Goal: Transaction & Acquisition: Purchase product/service

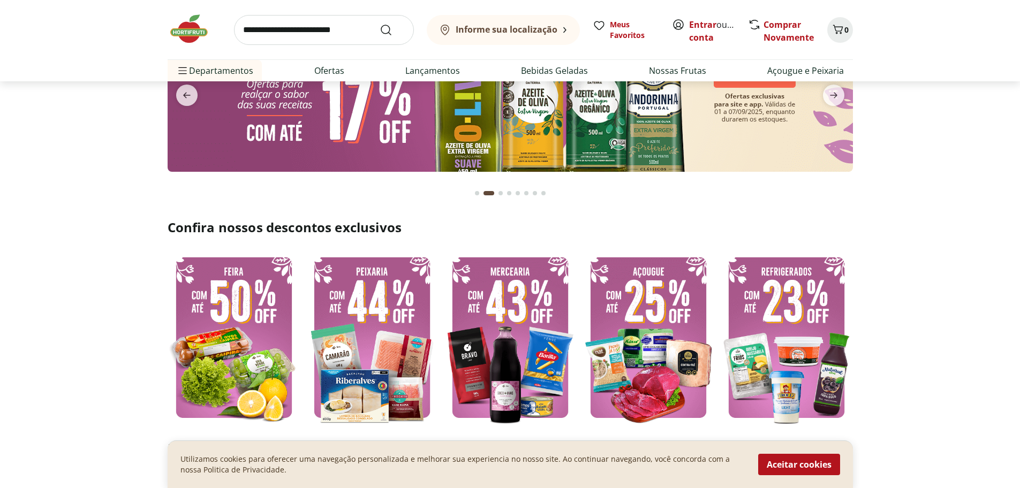
scroll to position [107, 0]
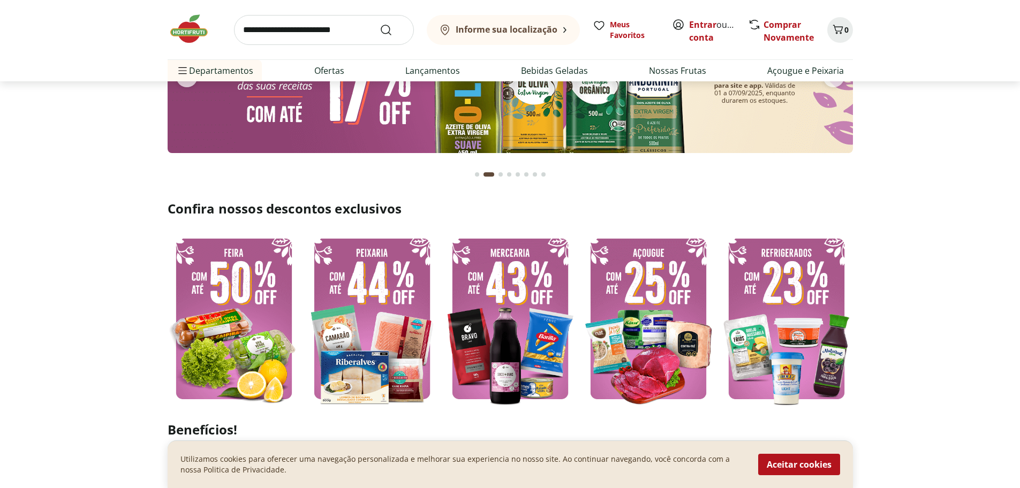
click at [395, 300] on img at bounding box center [372, 318] width 133 height 177
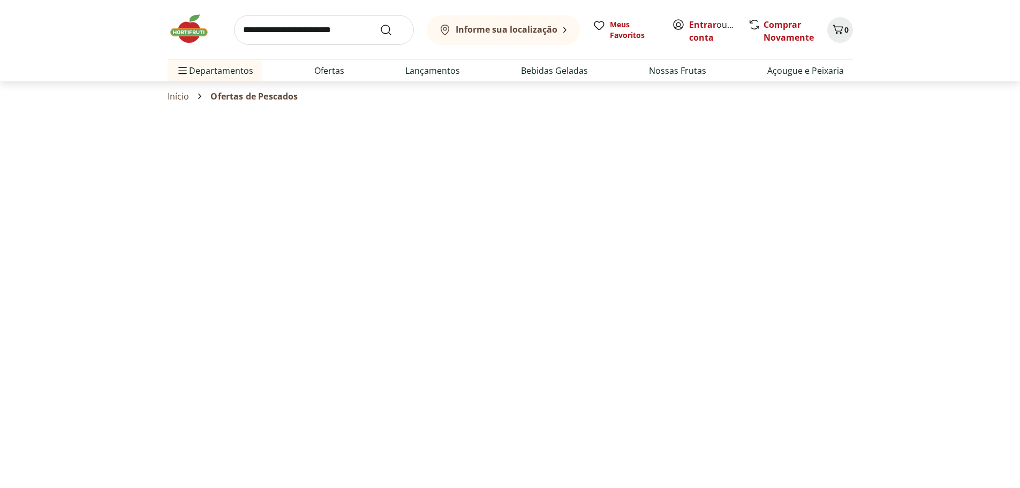
select select "**********"
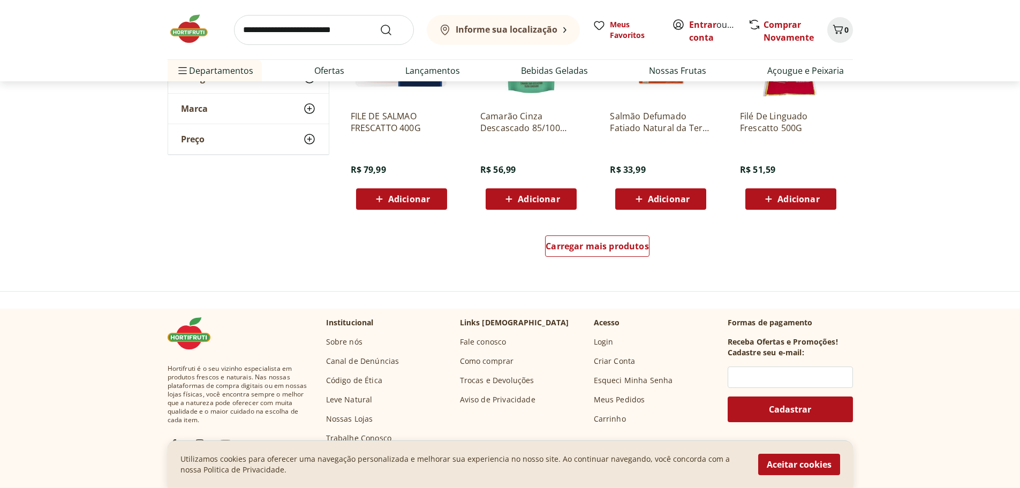
scroll to position [696, 0]
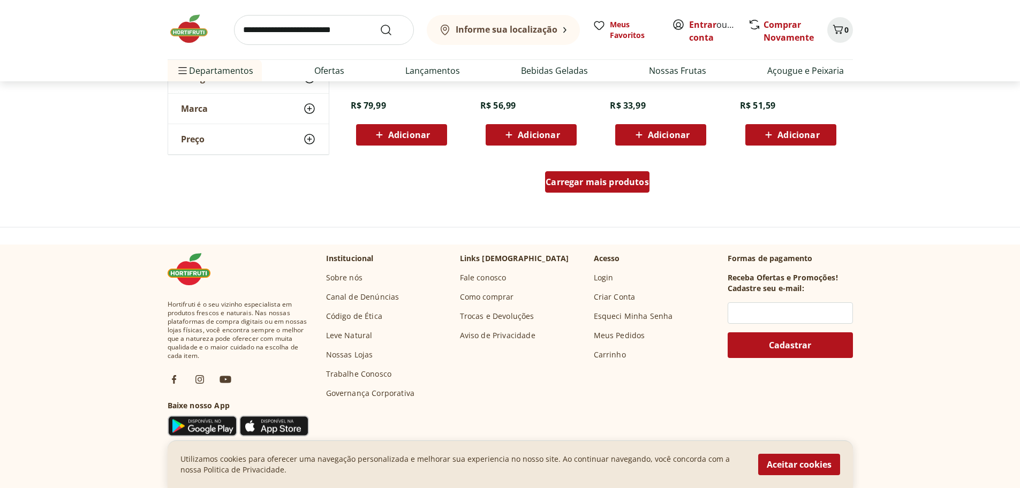
click at [626, 191] on div "Carregar mais produtos" at bounding box center [597, 181] width 104 height 21
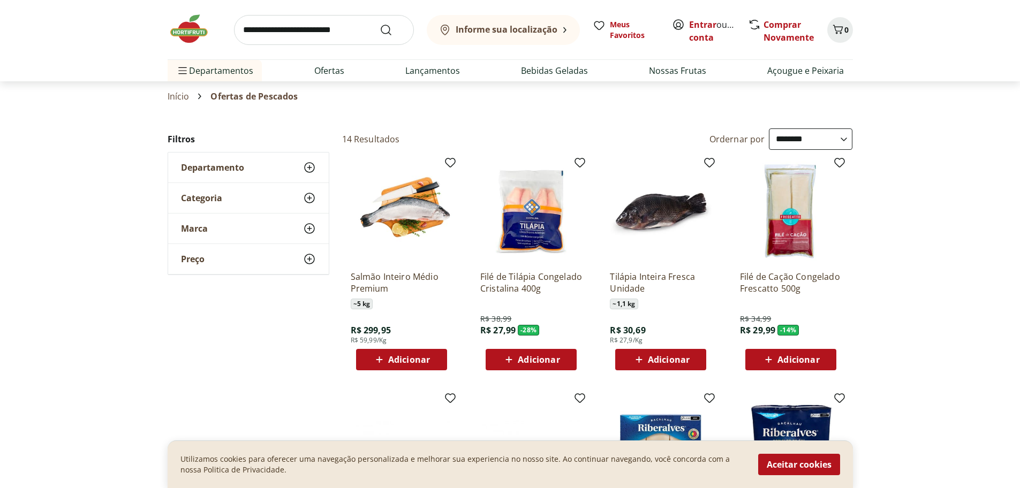
click at [179, 95] on link "Início" at bounding box center [179, 97] width 22 height 10
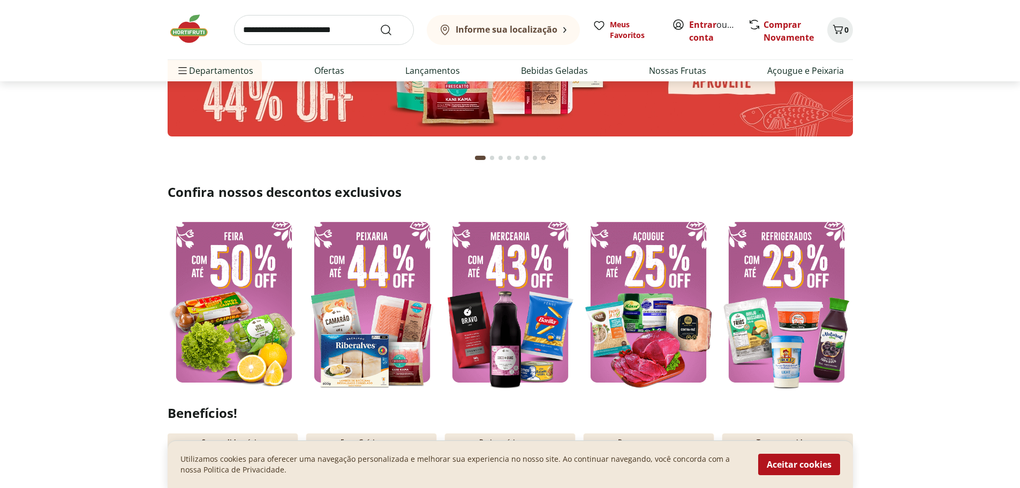
scroll to position [161, 0]
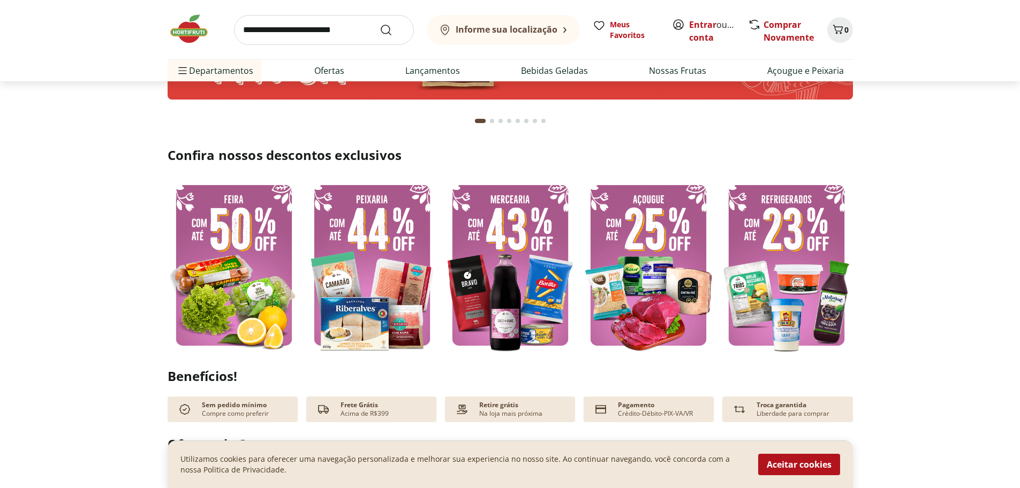
click at [507, 221] on img at bounding box center [510, 265] width 133 height 177
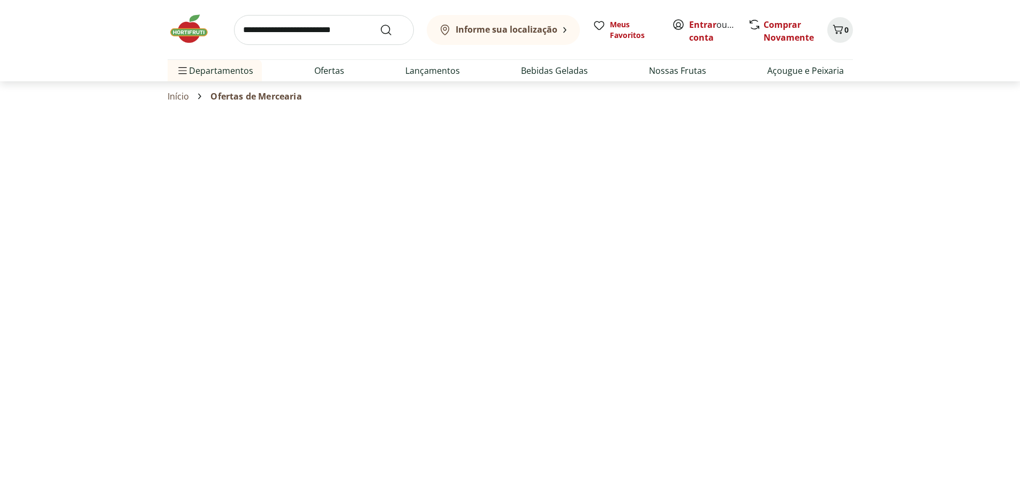
select select "**********"
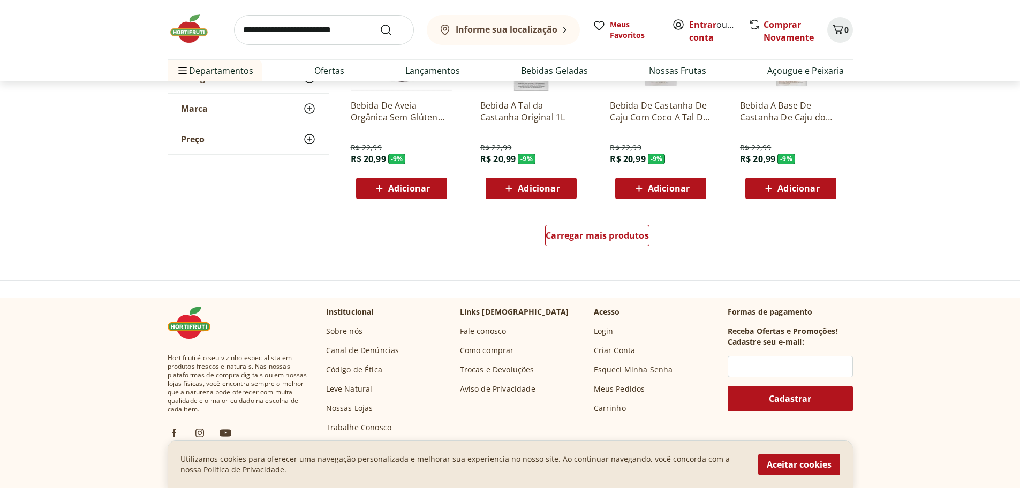
scroll to position [696, 0]
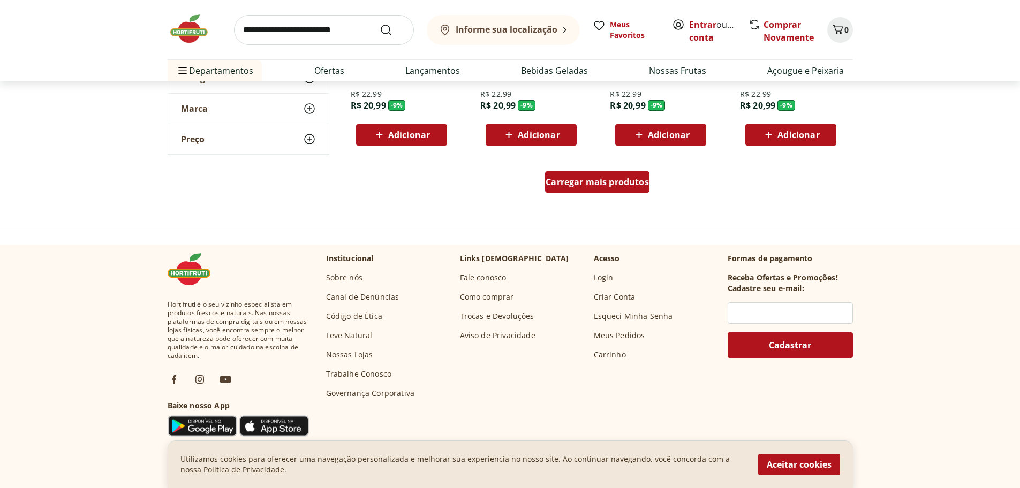
click at [574, 186] on span "Carregar mais produtos" at bounding box center [597, 182] width 103 height 9
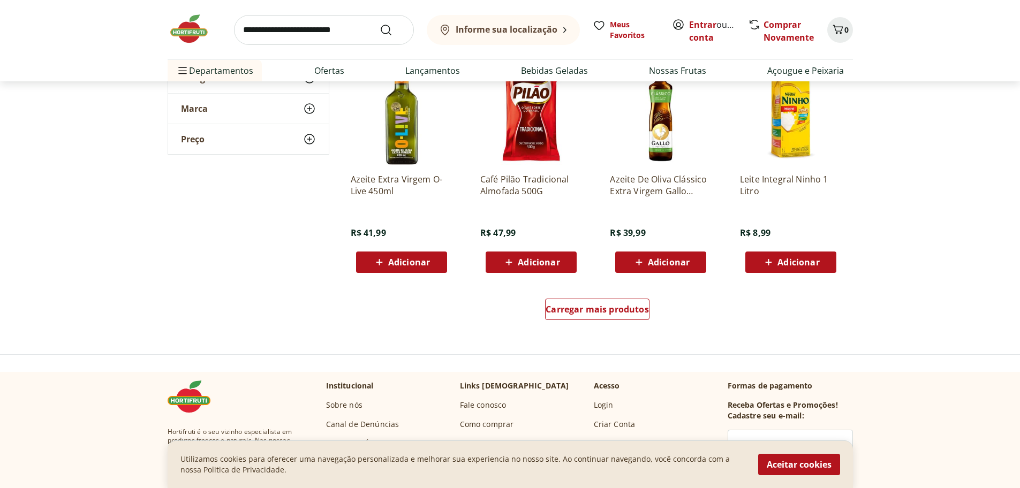
scroll to position [1392, 0]
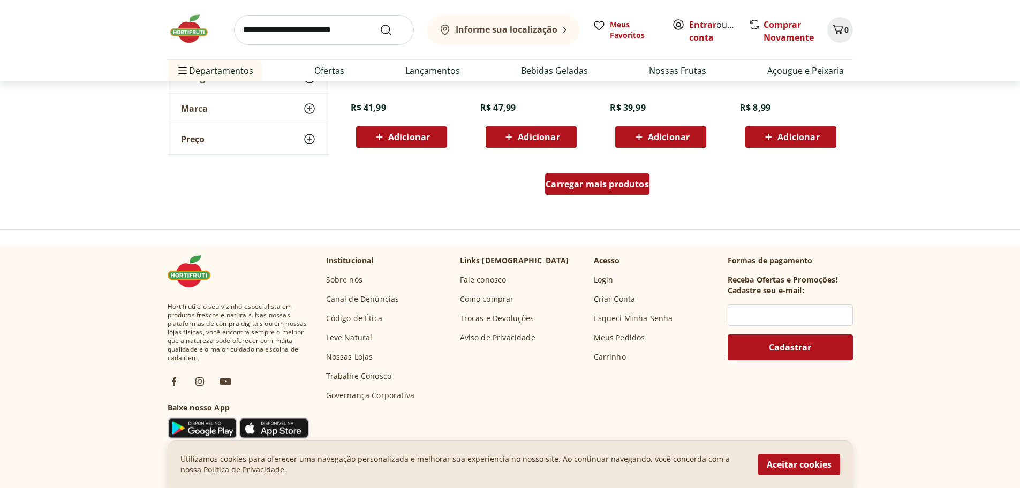
click at [609, 185] on span "Carregar mais produtos" at bounding box center [597, 184] width 103 height 9
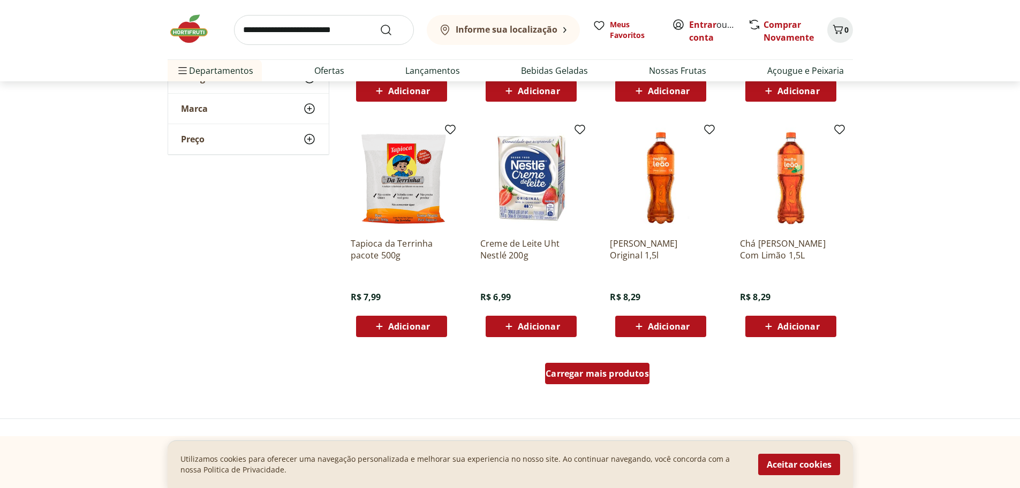
scroll to position [1928, 0]
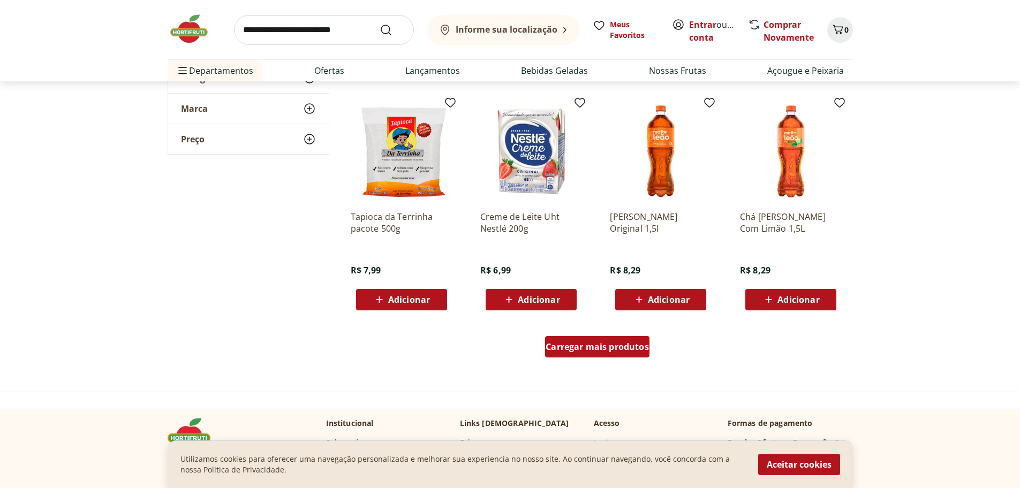
click at [614, 351] on span "Carregar mais produtos" at bounding box center [597, 347] width 103 height 9
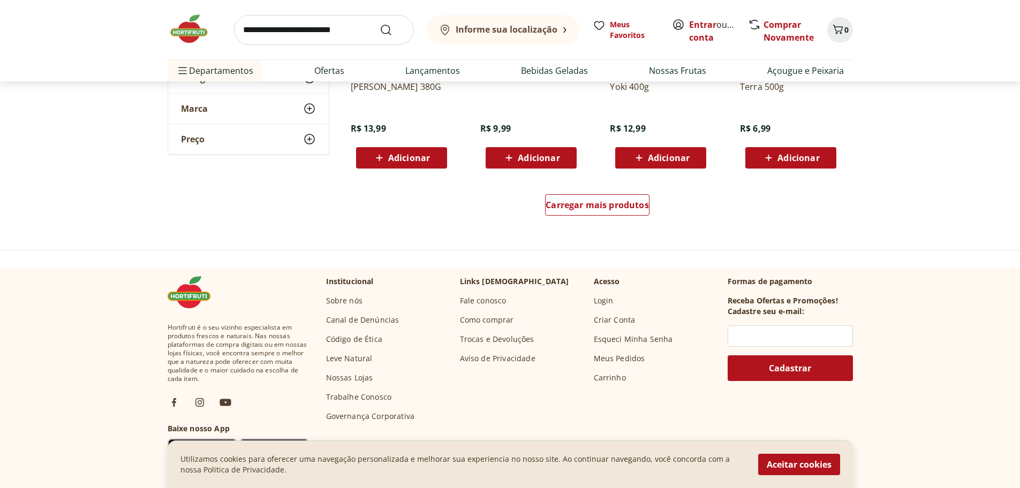
scroll to position [2785, 0]
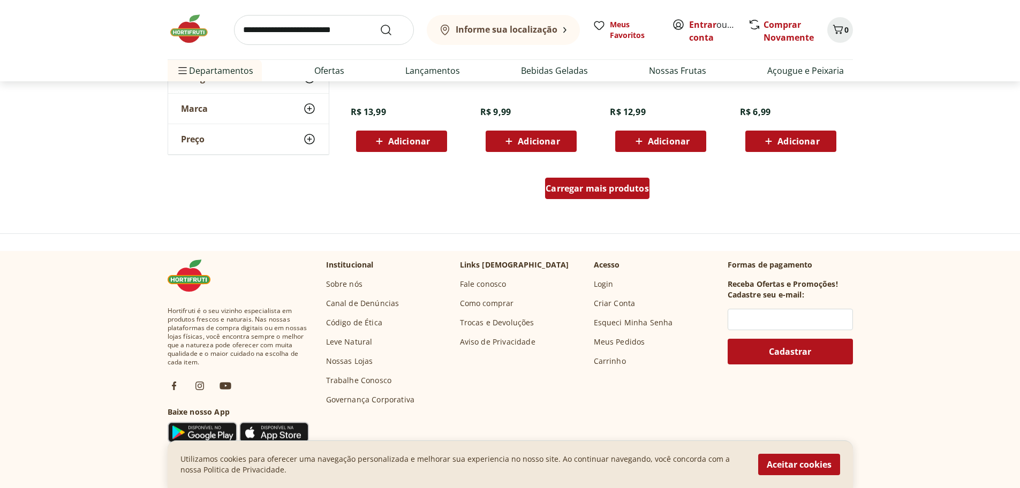
click at [601, 181] on div "Carregar mais produtos" at bounding box center [597, 188] width 104 height 21
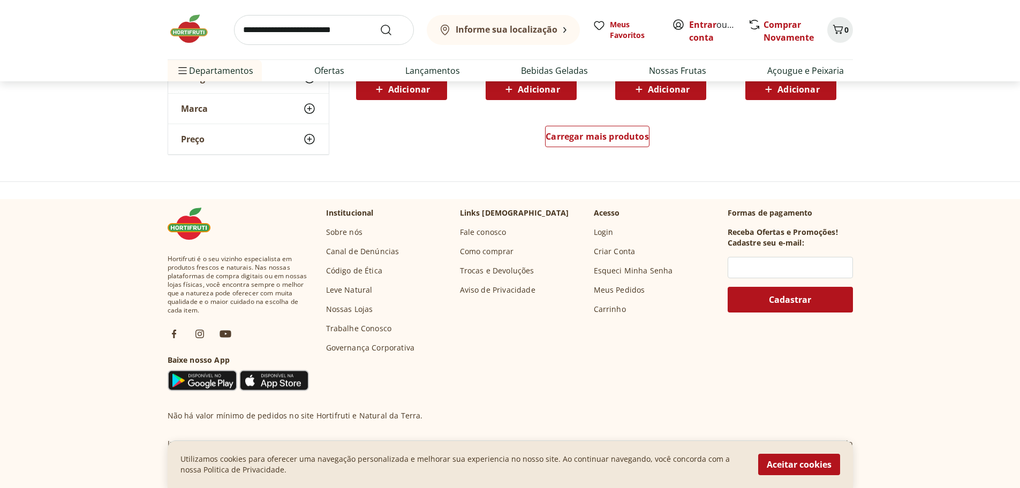
scroll to position [3535, 0]
click at [608, 141] on span "Carregar mais produtos" at bounding box center [597, 137] width 103 height 9
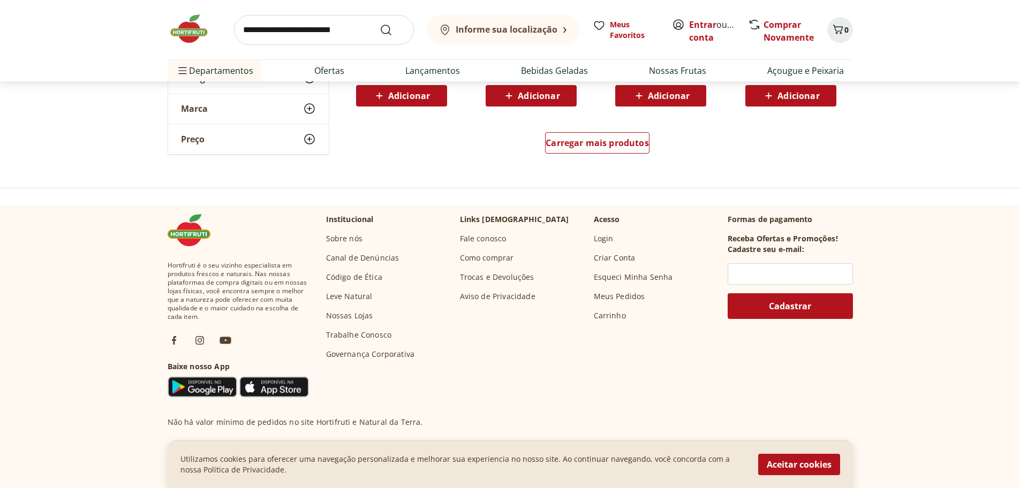
scroll to position [4231, 0]
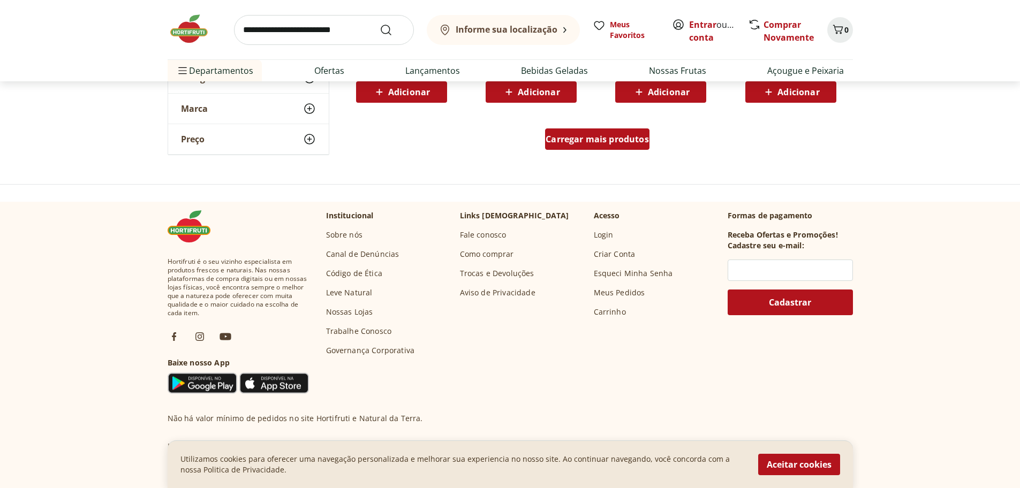
click at [604, 145] on div "Carregar mais produtos" at bounding box center [597, 139] width 104 height 21
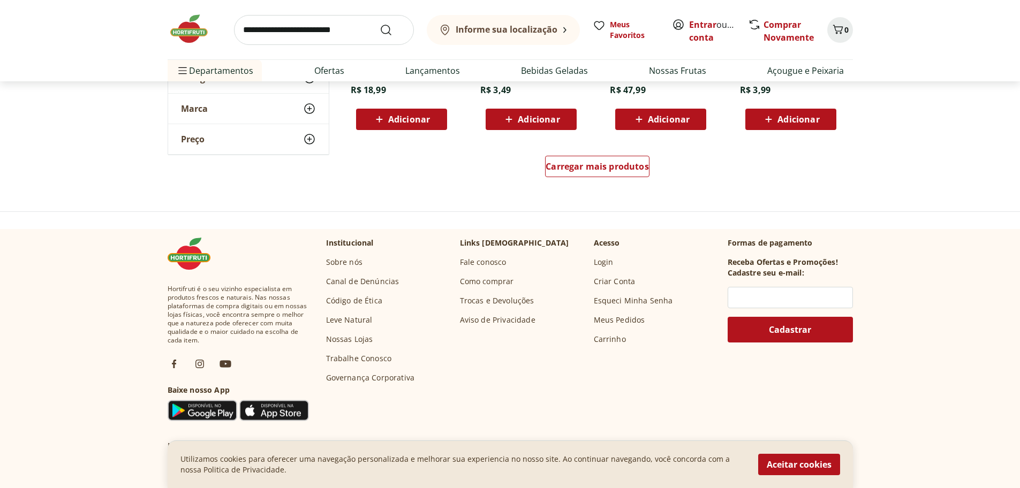
scroll to position [4873, 0]
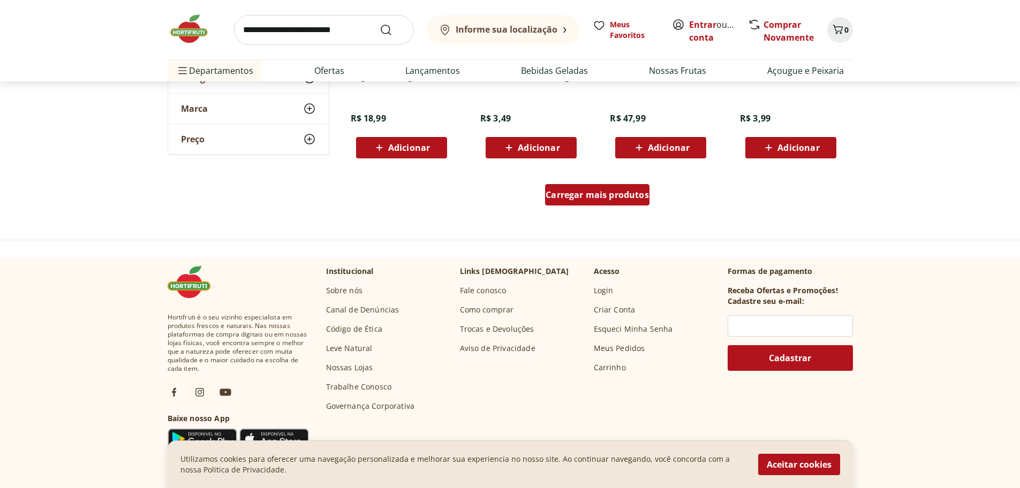
click at [615, 206] on link "Carregar mais produtos" at bounding box center [597, 197] width 104 height 26
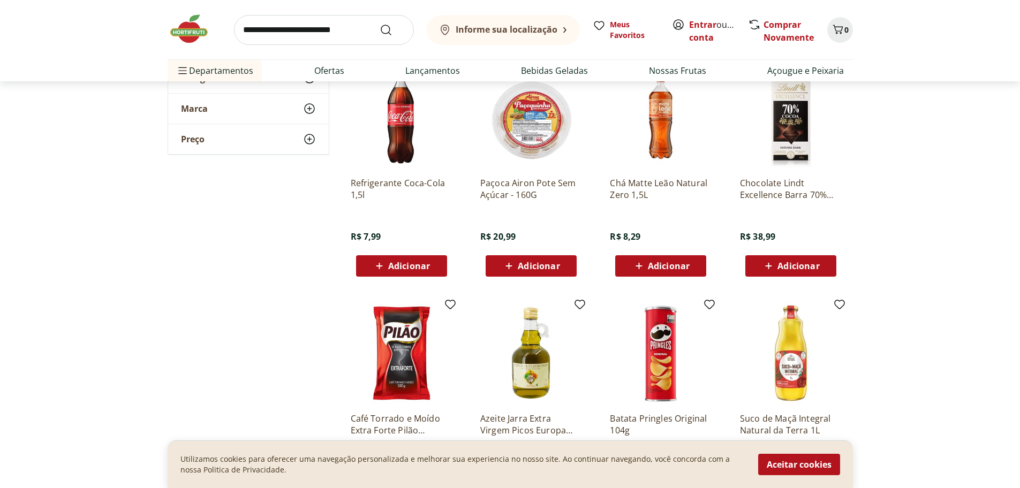
scroll to position [4981, 0]
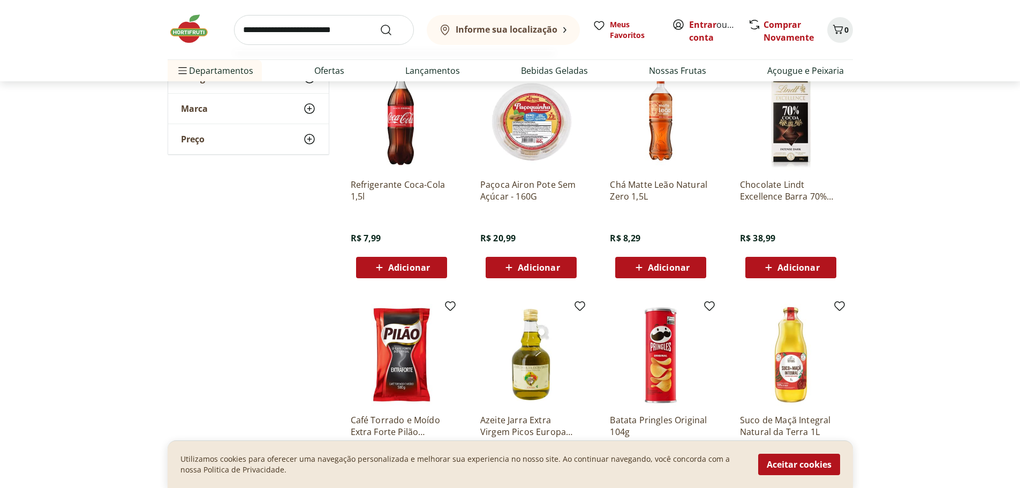
click at [252, 28] on input "search" at bounding box center [324, 30] width 180 height 30
type input "*********"
click at [380, 24] on button "Submit Search" at bounding box center [393, 30] width 26 height 13
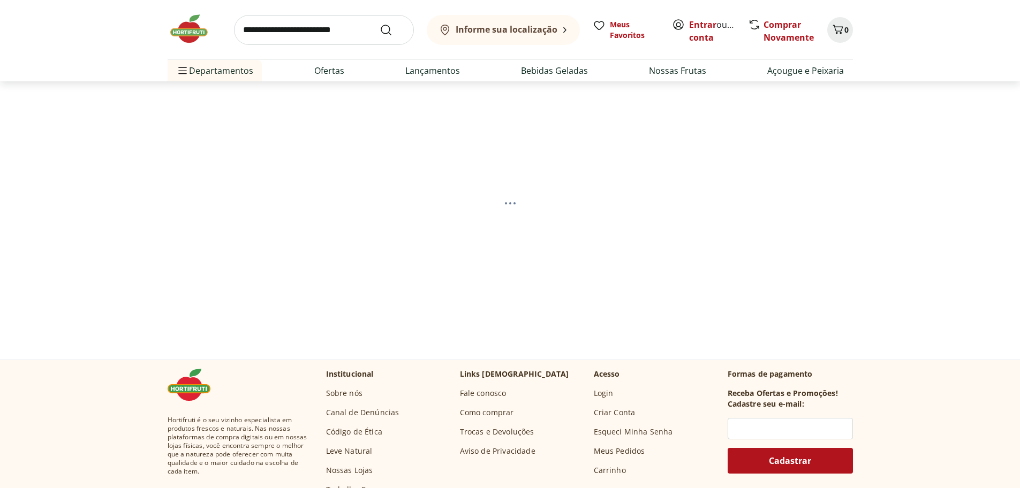
select select "**********"
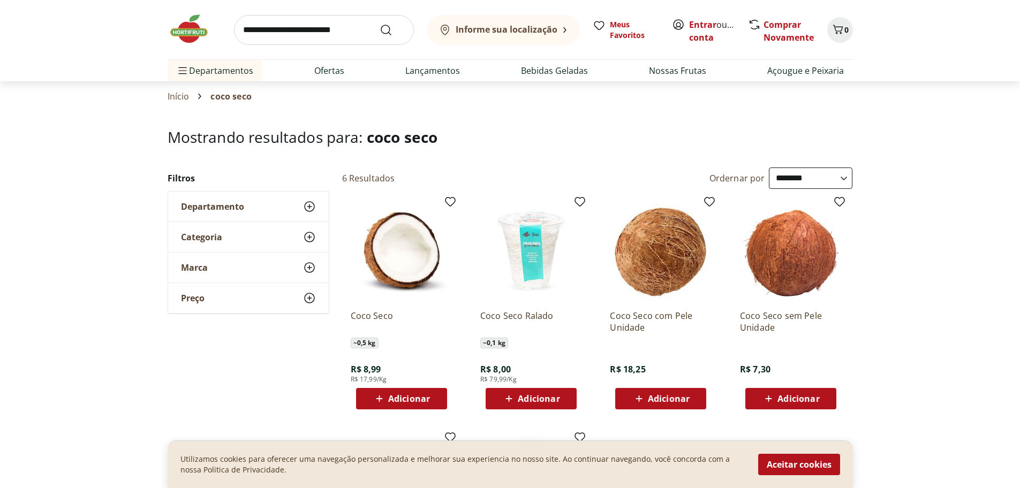
click at [176, 39] on img at bounding box center [195, 29] width 54 height 32
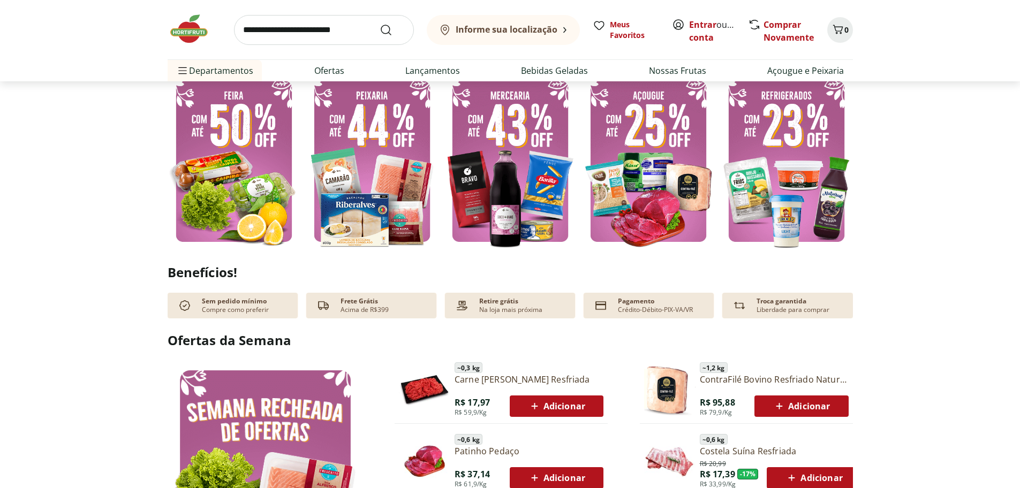
scroll to position [268, 0]
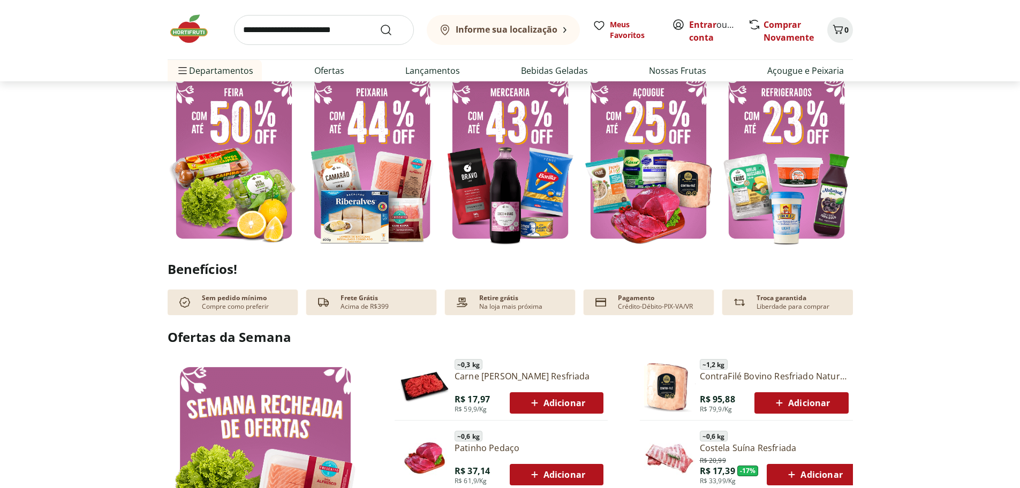
click at [257, 127] on img at bounding box center [234, 158] width 133 height 177
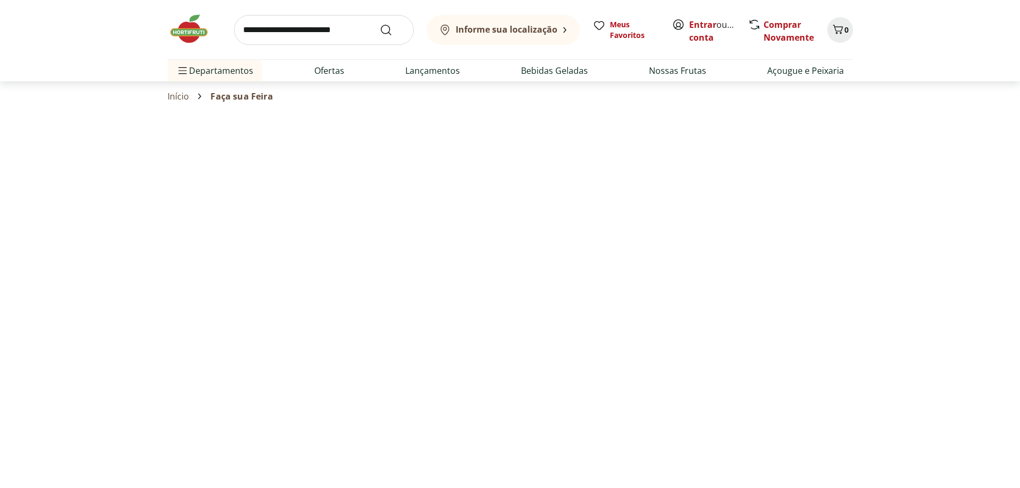
select select "**********"
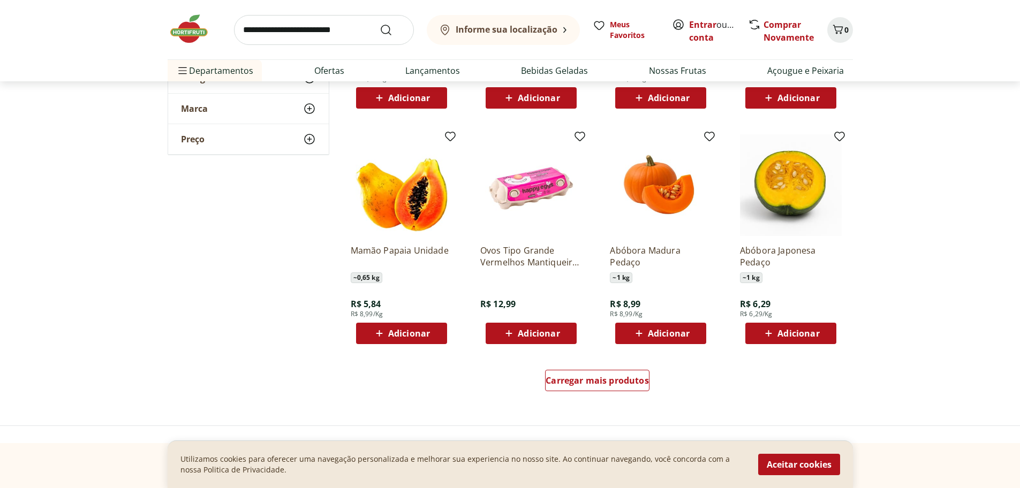
scroll to position [589, 0]
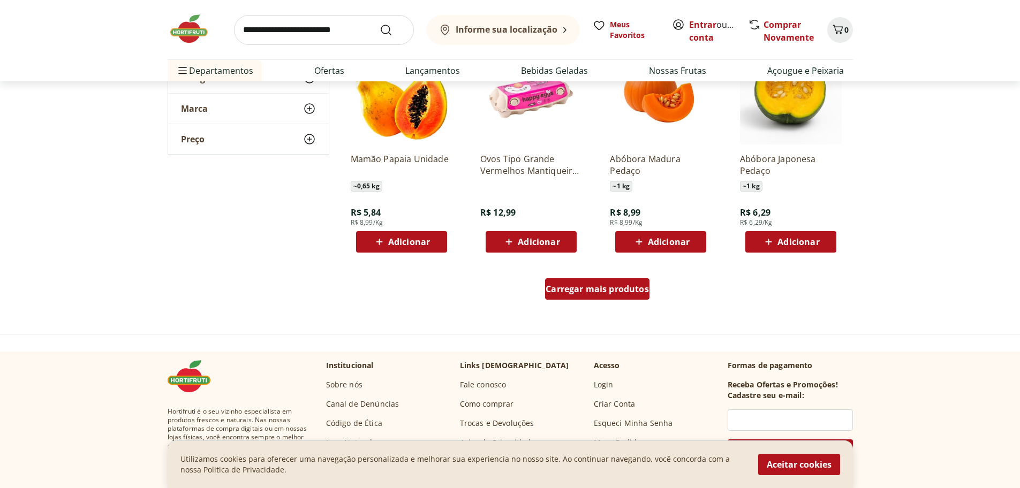
click at [596, 296] on div "Carregar mais produtos" at bounding box center [597, 288] width 104 height 21
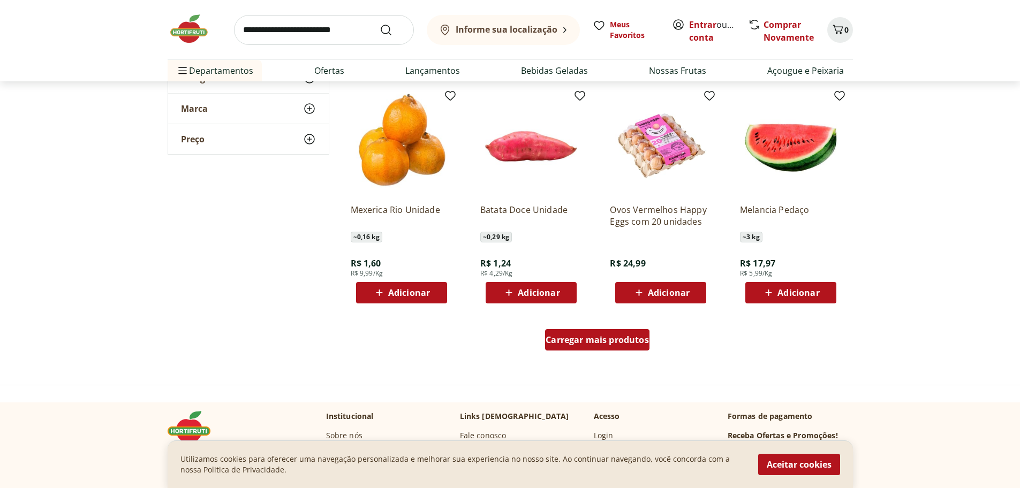
scroll to position [1232, 0]
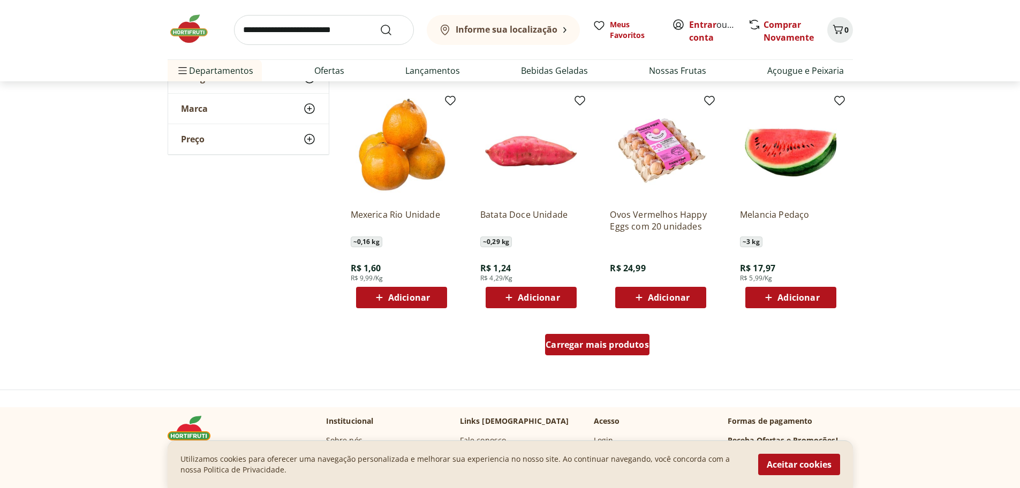
click at [607, 351] on div "Carregar mais produtos" at bounding box center [597, 344] width 104 height 21
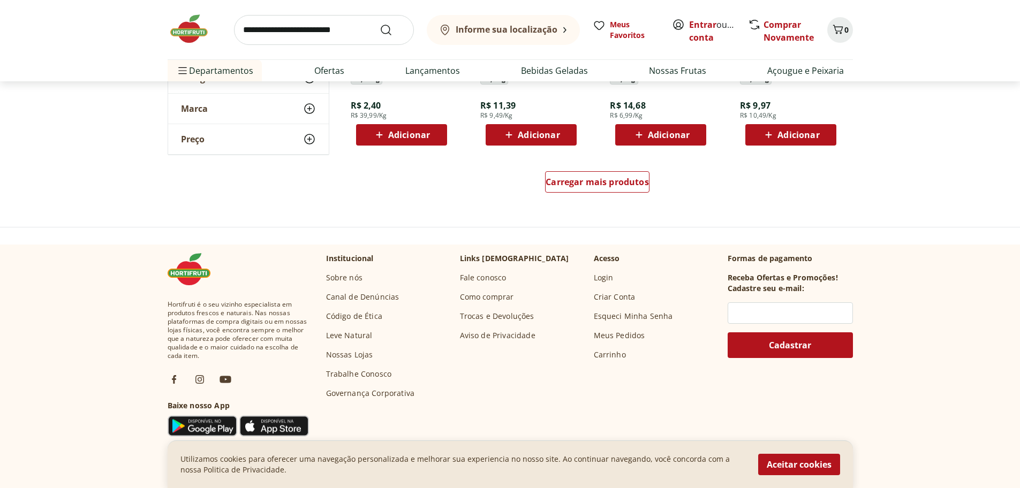
scroll to position [2089, 0]
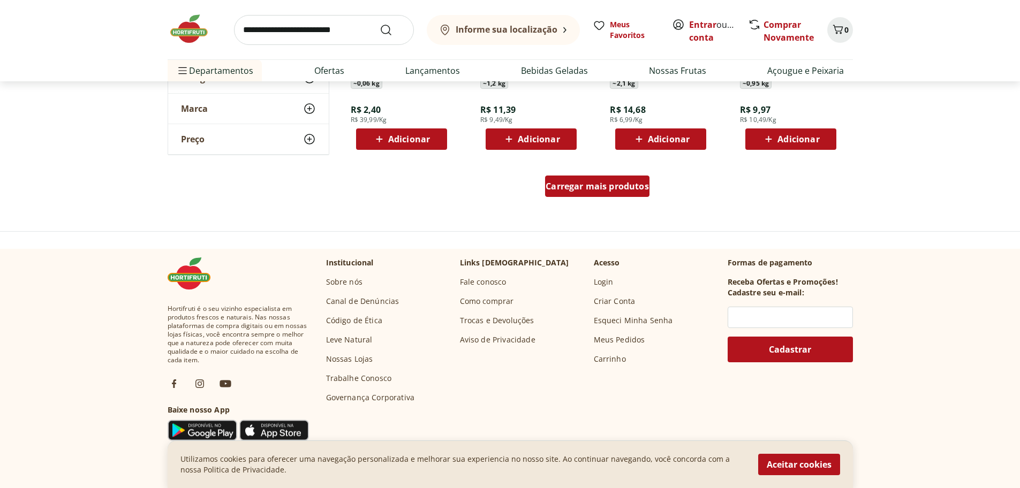
click at [586, 191] on span "Carregar mais produtos" at bounding box center [597, 186] width 103 height 9
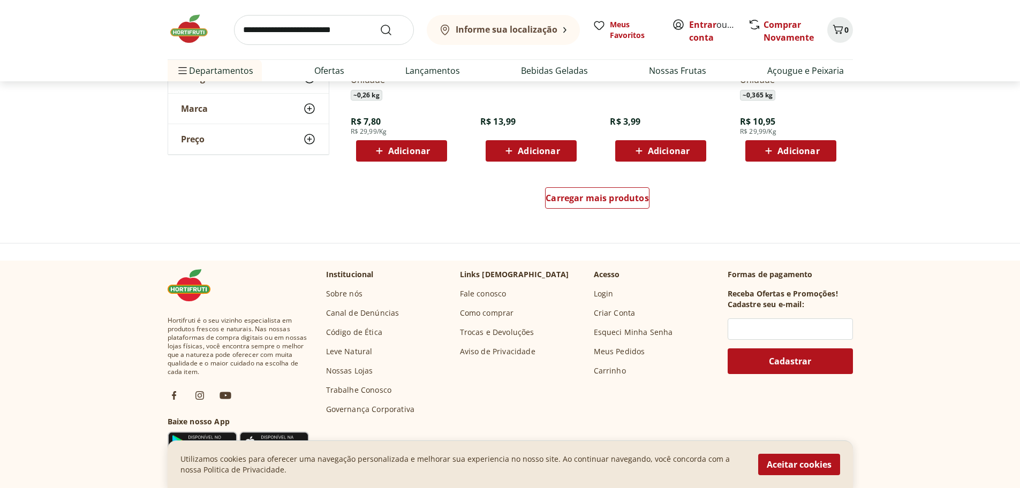
scroll to position [2785, 0]
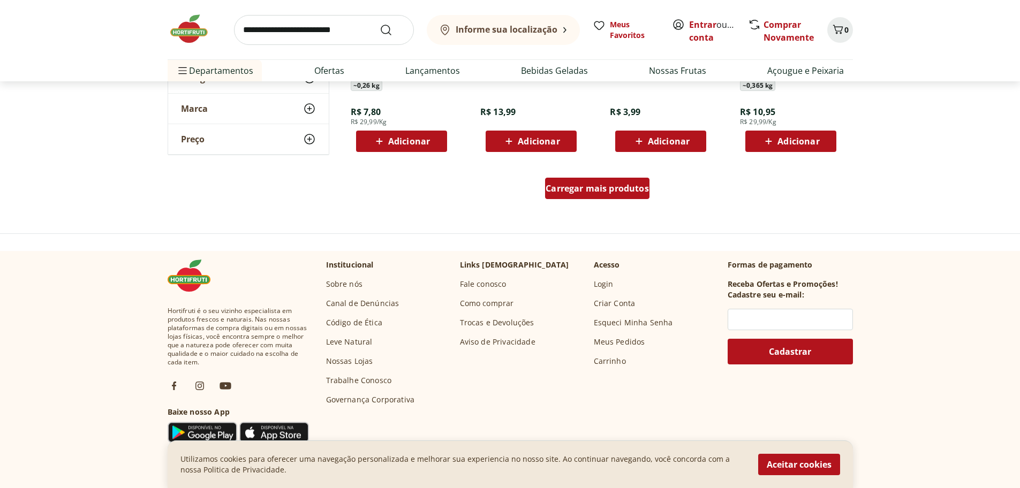
click at [638, 189] on span "Carregar mais produtos" at bounding box center [597, 188] width 103 height 9
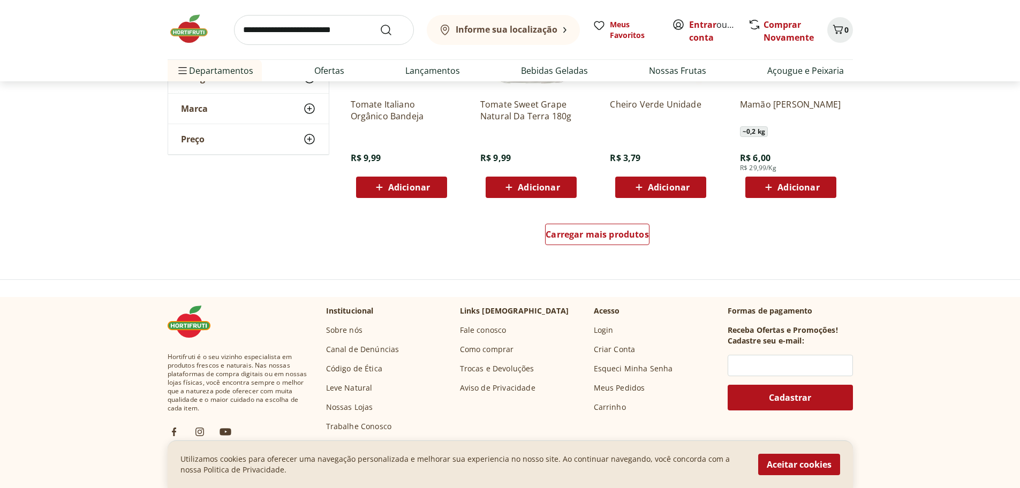
scroll to position [3642, 0]
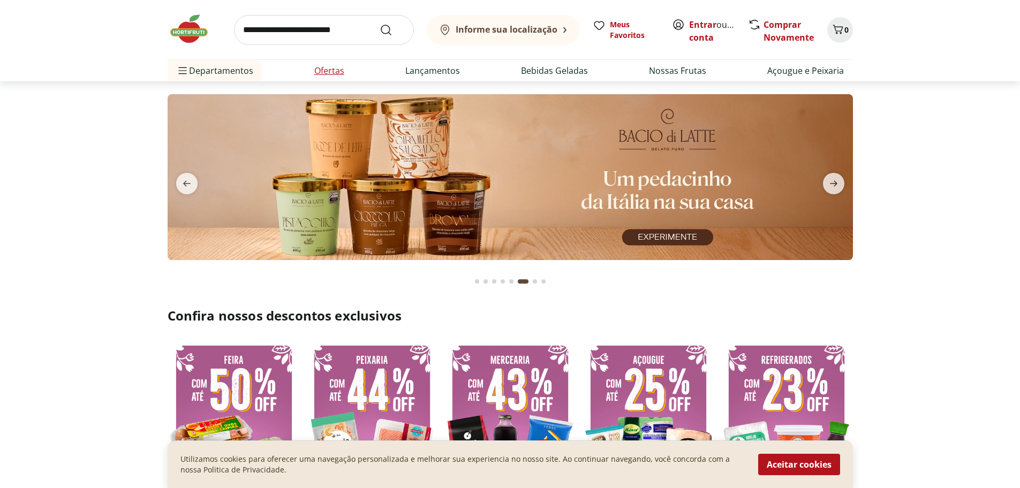
click at [328, 67] on link "Ofertas" at bounding box center [329, 70] width 30 height 13
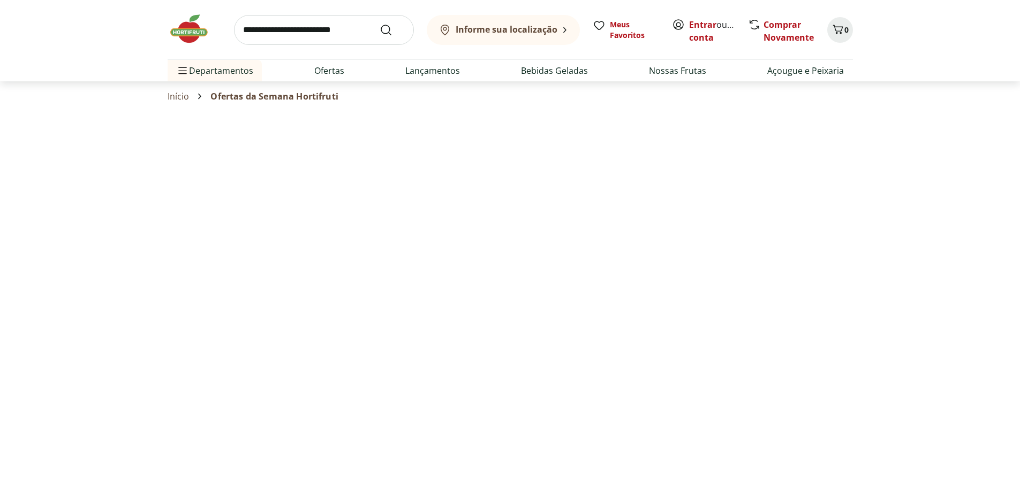
select select "**********"
